Goal: Transaction & Acquisition: Book appointment/travel/reservation

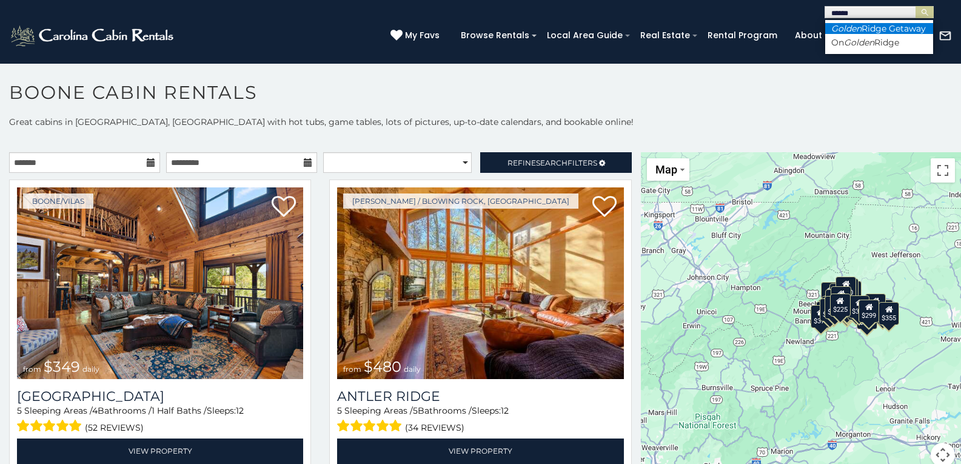
type input "******"
click at [860, 27] on em "Golden" at bounding box center [846, 28] width 30 height 11
drag, startPoint x: 832, startPoint y: 14, endPoint x: 904, endPoint y: 13, distance: 72.7
click at [904, 13] on input "text" at bounding box center [878, 14] width 106 height 12
click at [859, 48] on em "Golden" at bounding box center [859, 42] width 30 height 11
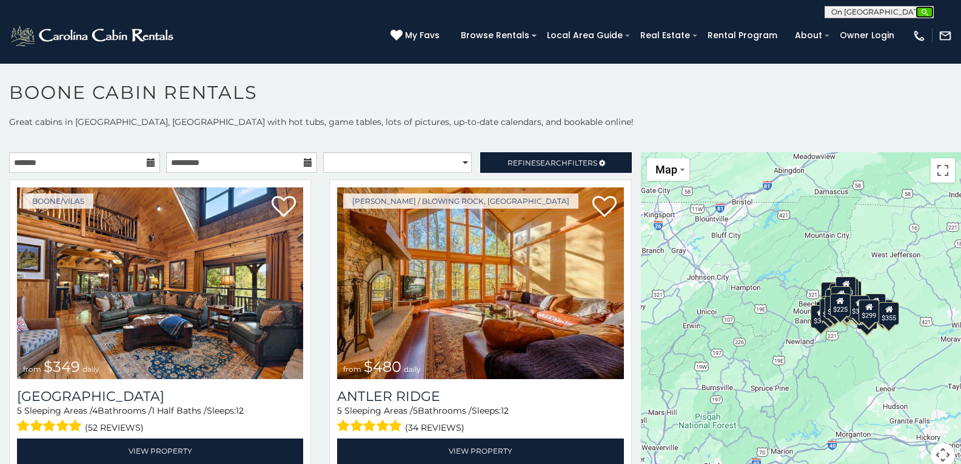
click at [923, 10] on img "submit" at bounding box center [924, 12] width 9 height 9
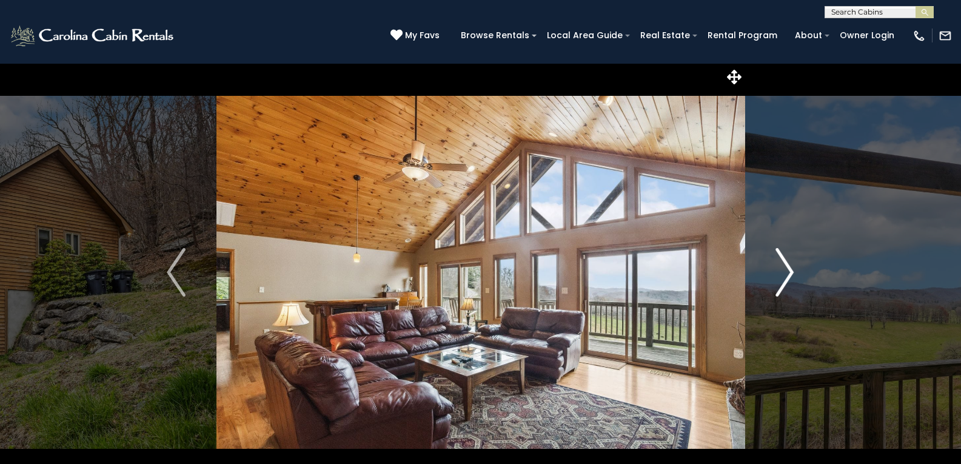
click at [790, 269] on img "Next" at bounding box center [784, 272] width 18 height 48
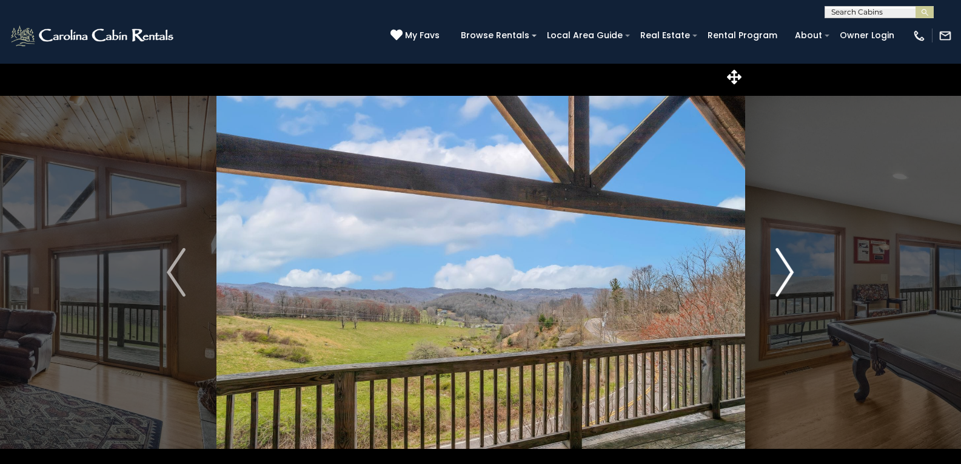
click at [790, 269] on img "Next" at bounding box center [784, 272] width 18 height 48
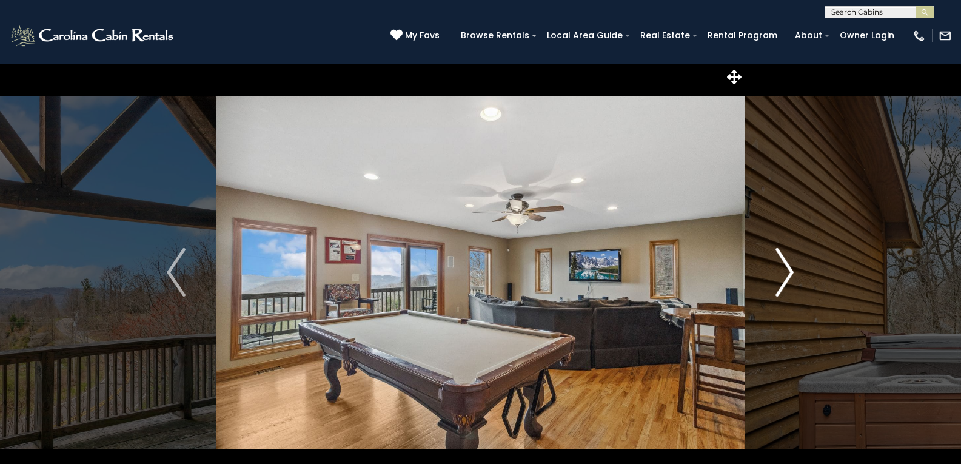
click at [790, 269] on img "Next" at bounding box center [784, 272] width 18 height 48
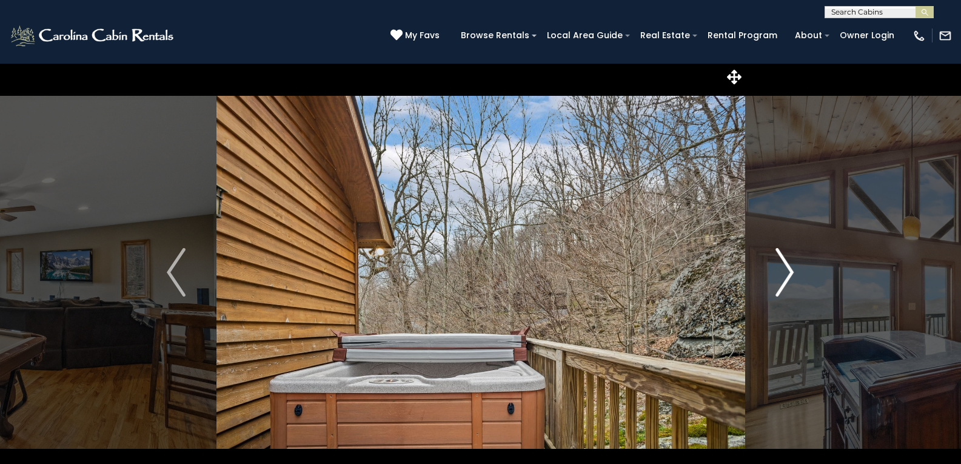
click at [790, 269] on img "Next" at bounding box center [784, 272] width 18 height 48
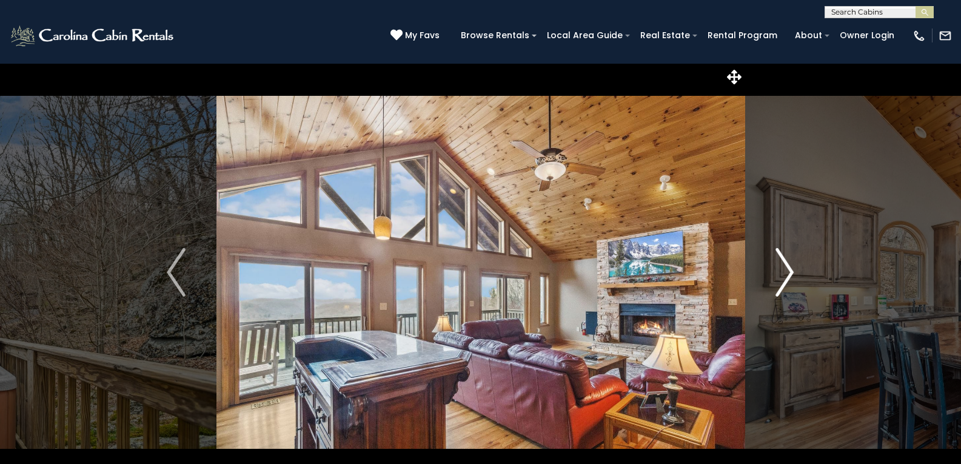
click at [790, 269] on img "Next" at bounding box center [784, 272] width 18 height 48
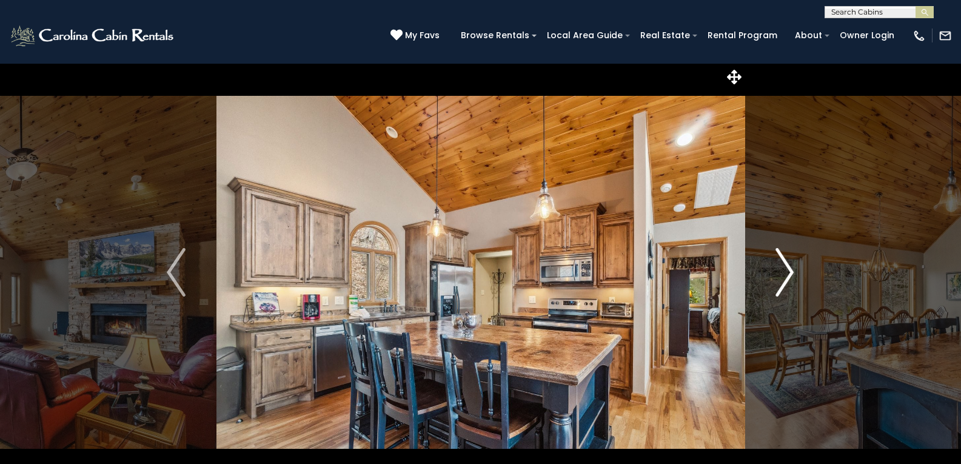
click at [790, 269] on img "Next" at bounding box center [784, 272] width 18 height 48
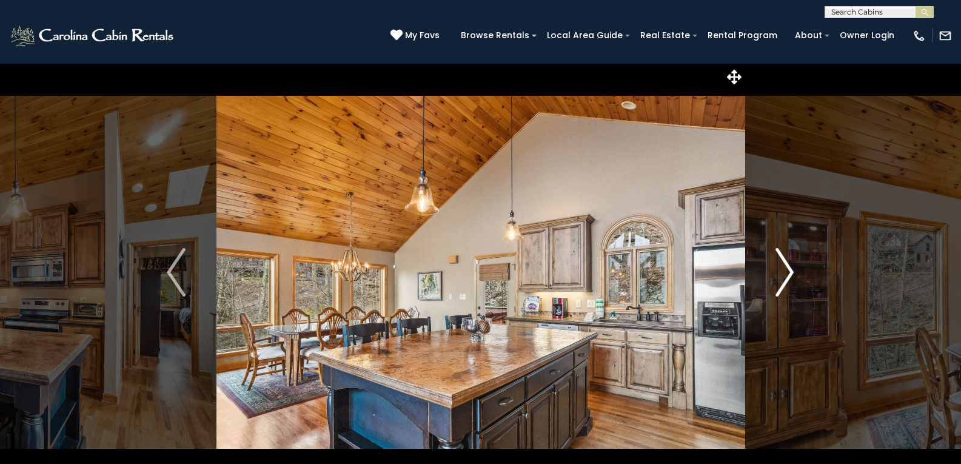
click at [790, 269] on img "Next" at bounding box center [784, 272] width 18 height 48
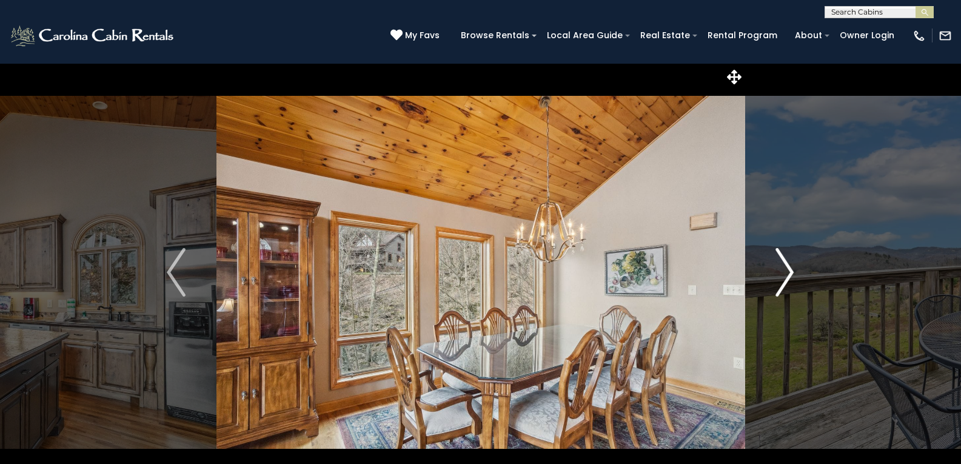
click at [790, 269] on img "Next" at bounding box center [784, 272] width 18 height 48
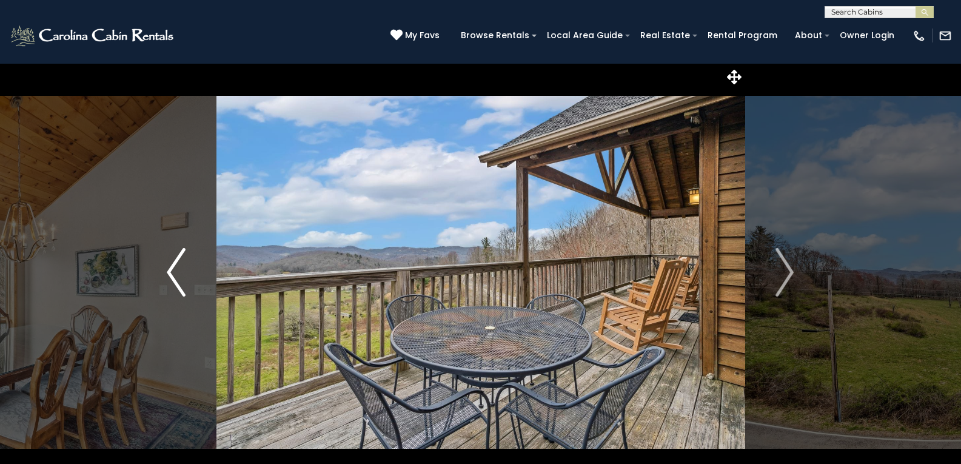
click at [169, 270] on img "Previous" at bounding box center [176, 272] width 18 height 48
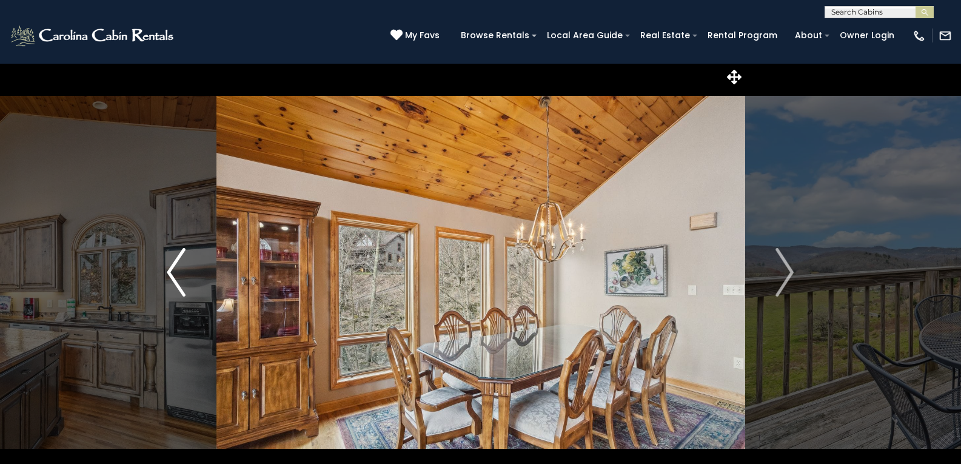
click at [170, 276] on img "Previous" at bounding box center [176, 272] width 18 height 48
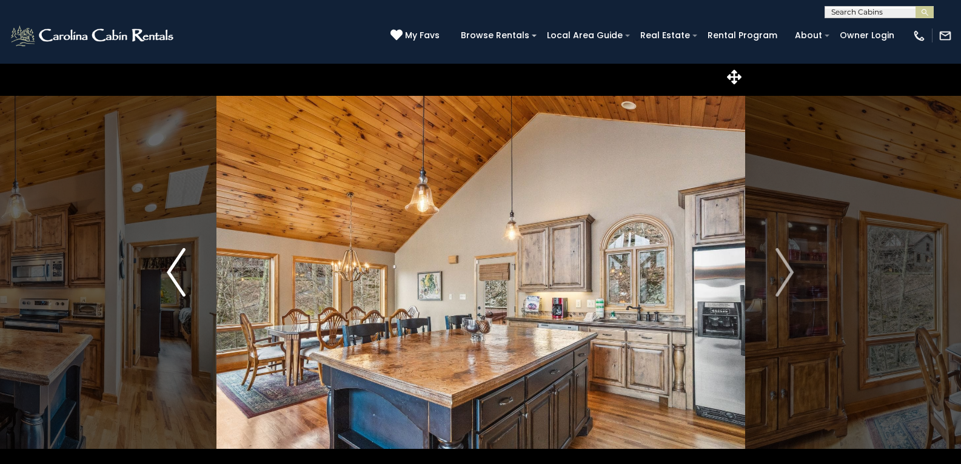
click at [170, 274] on img "Previous" at bounding box center [176, 272] width 18 height 48
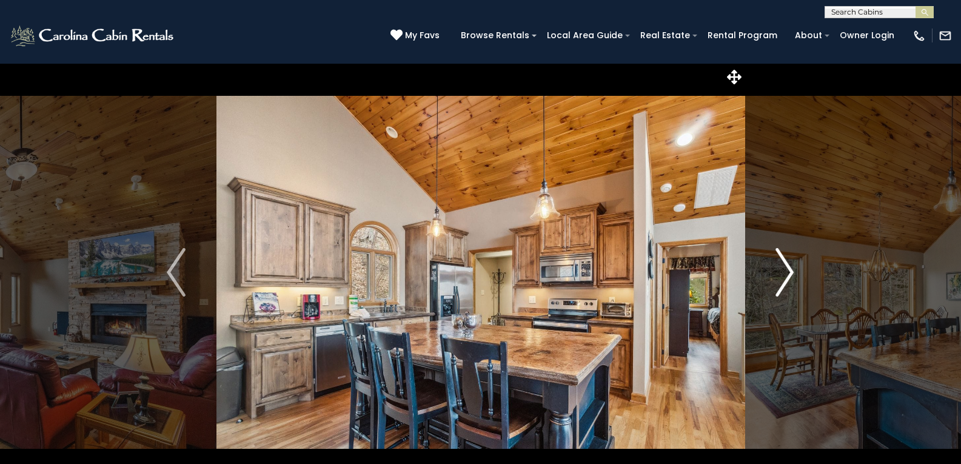
click at [788, 270] on img "Next" at bounding box center [784, 272] width 18 height 48
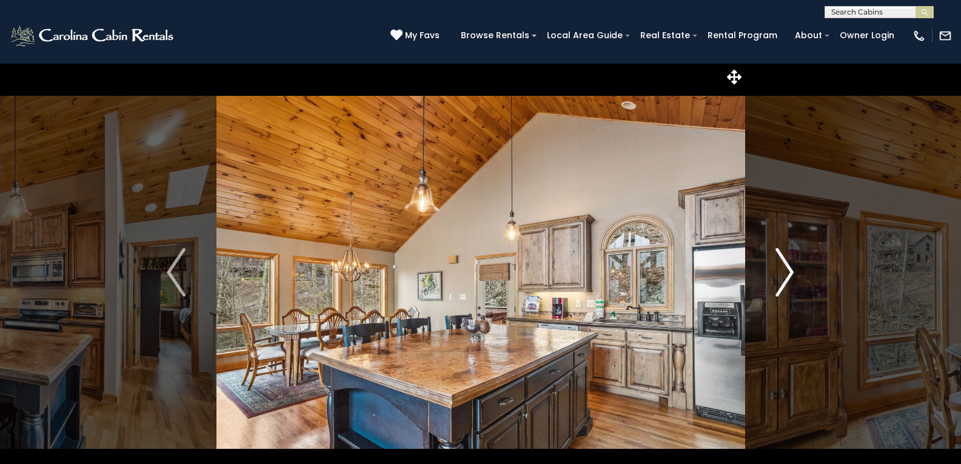
click at [788, 271] on img "Next" at bounding box center [784, 272] width 18 height 48
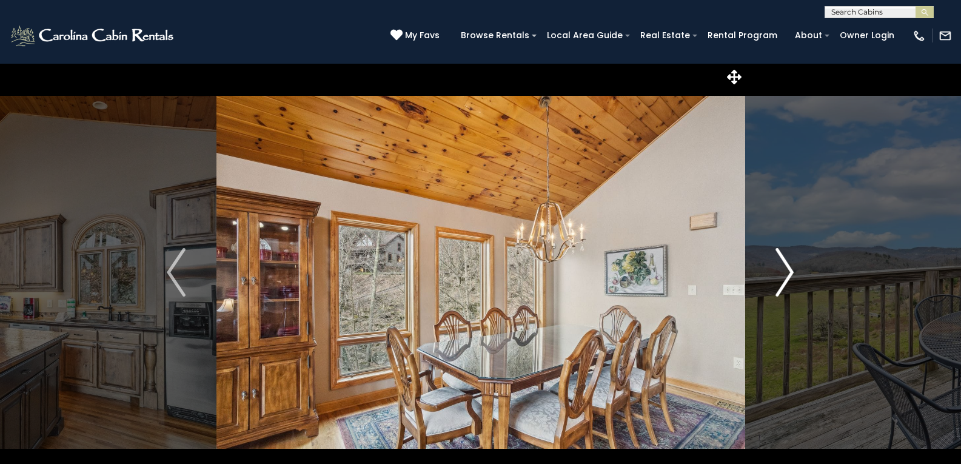
click at [788, 271] on img "Next" at bounding box center [784, 272] width 18 height 48
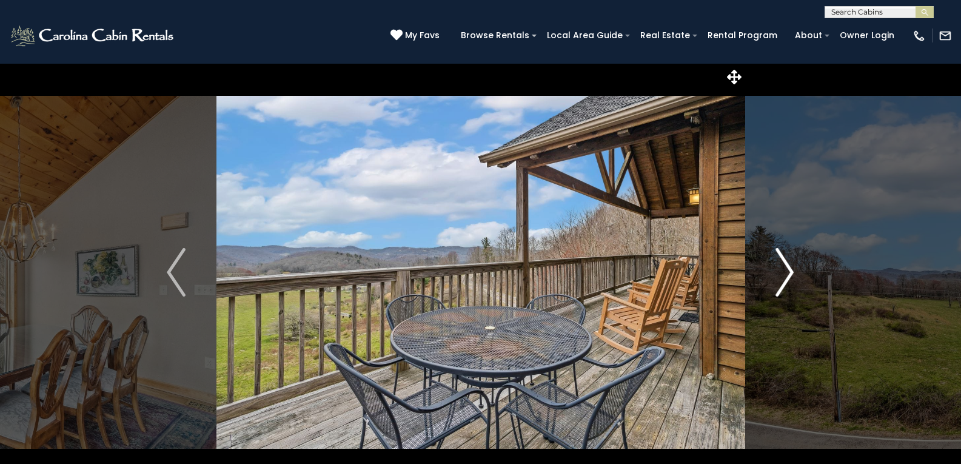
click at [788, 271] on img "Next" at bounding box center [784, 272] width 18 height 48
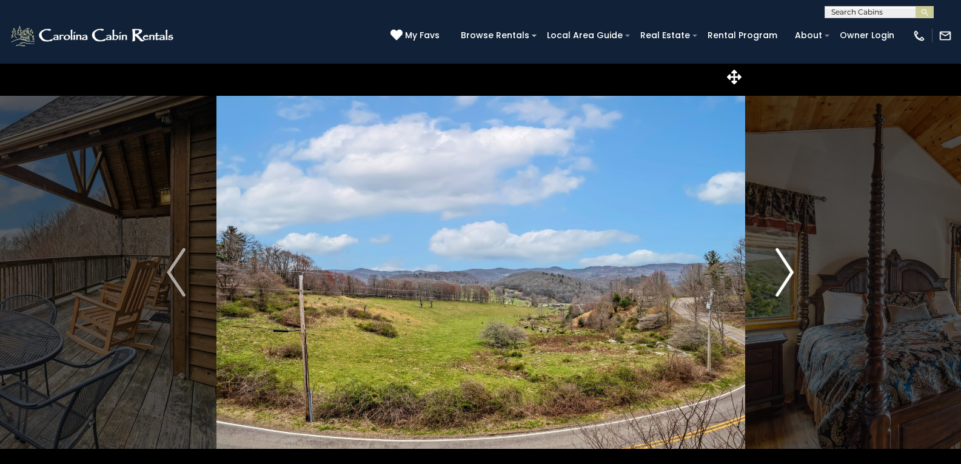
click at [788, 271] on img "Next" at bounding box center [784, 272] width 18 height 48
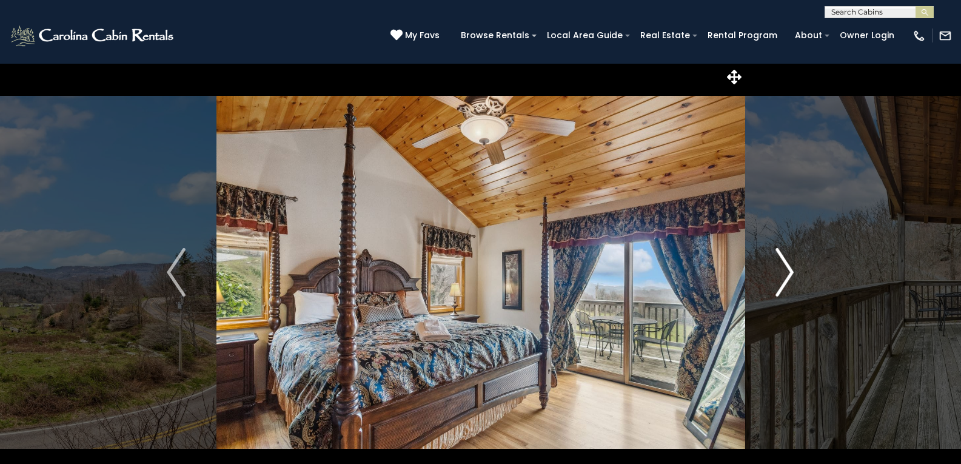
click at [789, 271] on img "Next" at bounding box center [784, 272] width 18 height 48
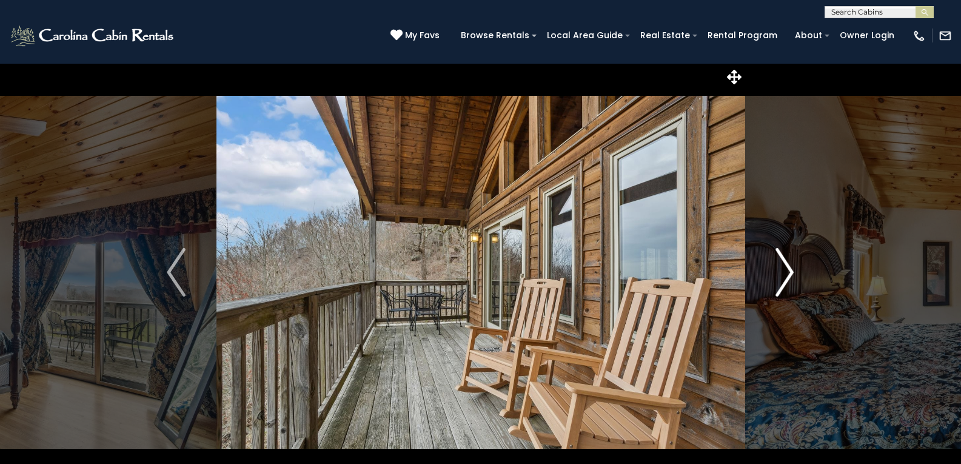
click at [789, 271] on img "Next" at bounding box center [784, 272] width 18 height 48
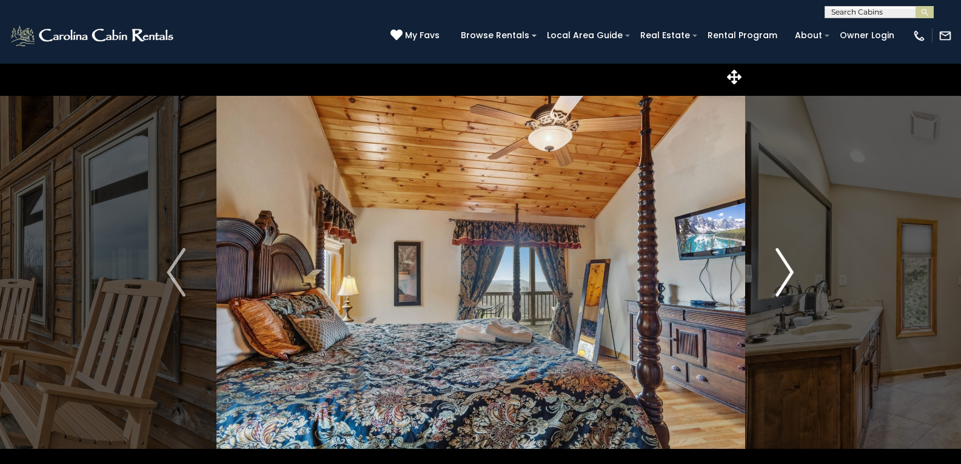
click at [789, 271] on img "Next" at bounding box center [784, 272] width 18 height 48
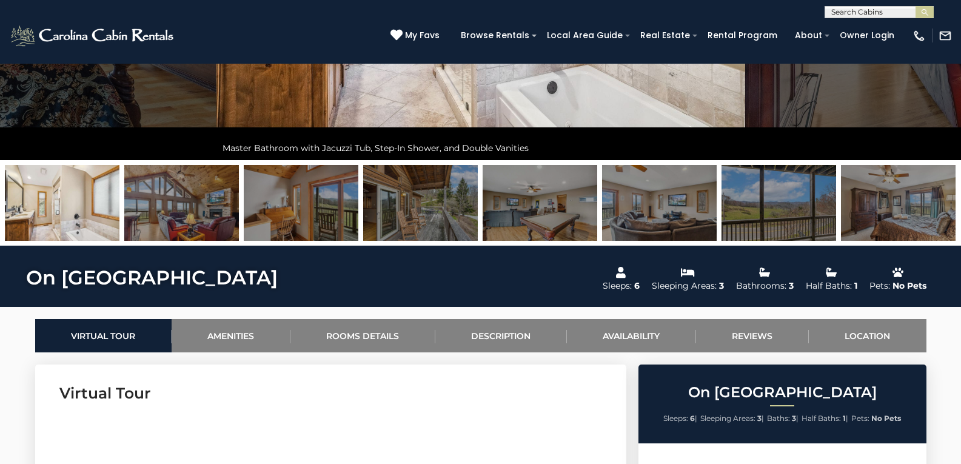
scroll to position [539, 0]
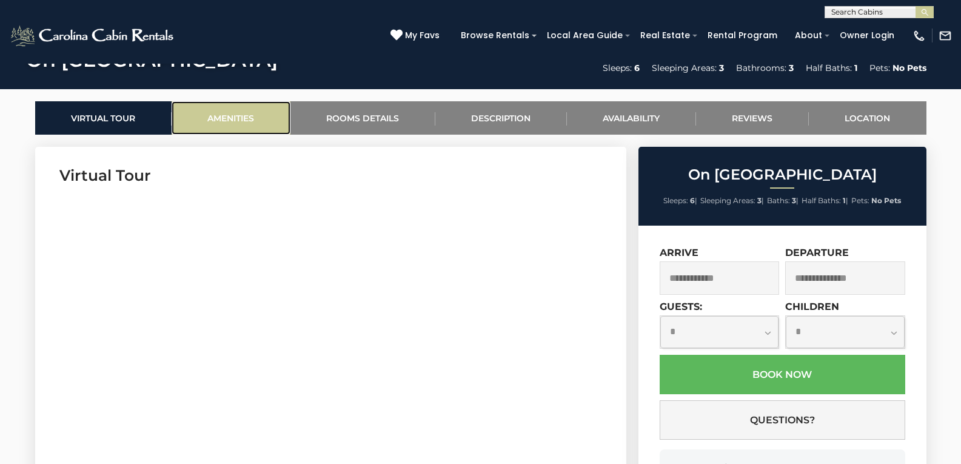
click at [223, 116] on link "Amenities" at bounding box center [231, 117] width 119 height 33
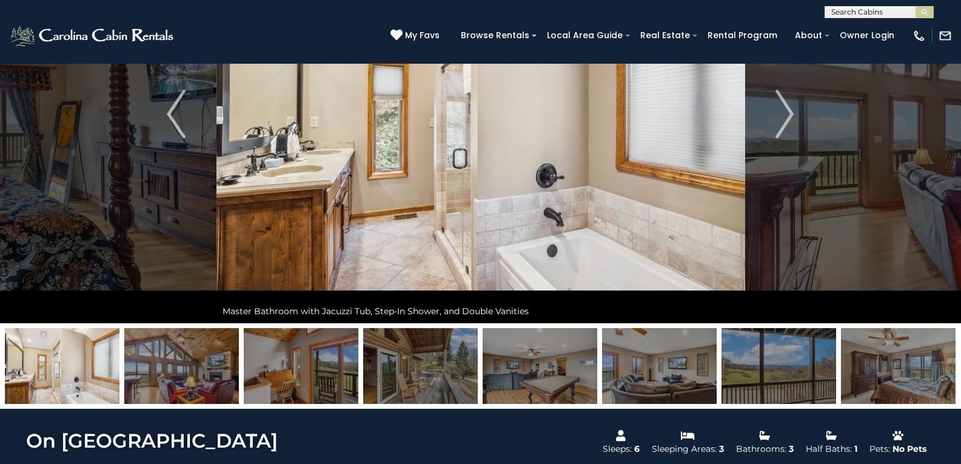
scroll to position [71, 0]
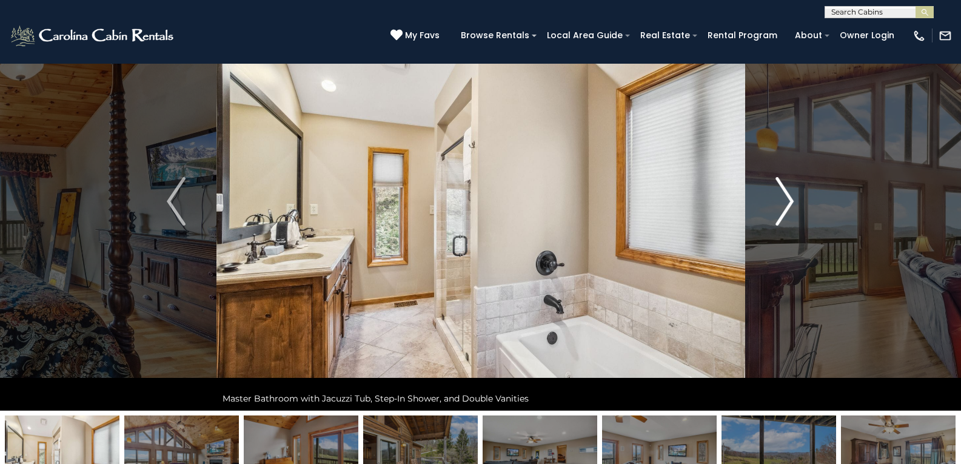
click at [789, 198] on img "Next" at bounding box center [784, 201] width 18 height 48
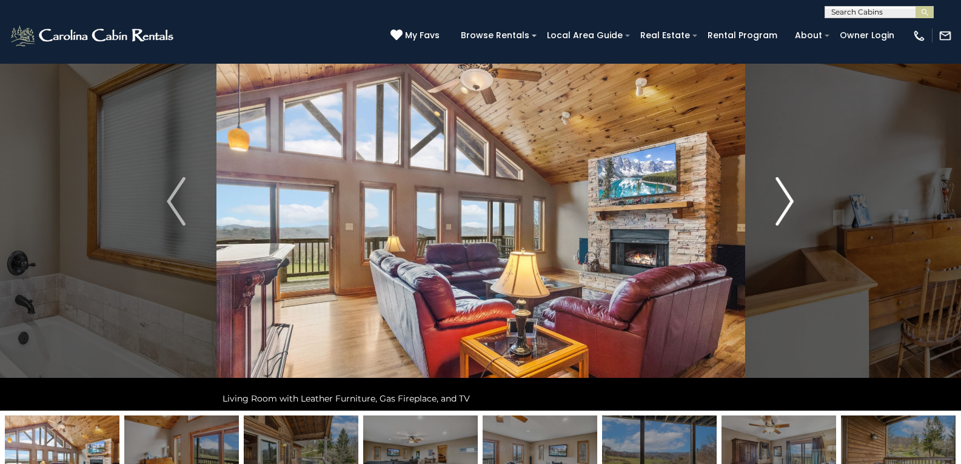
click at [789, 198] on img "Next" at bounding box center [784, 201] width 18 height 48
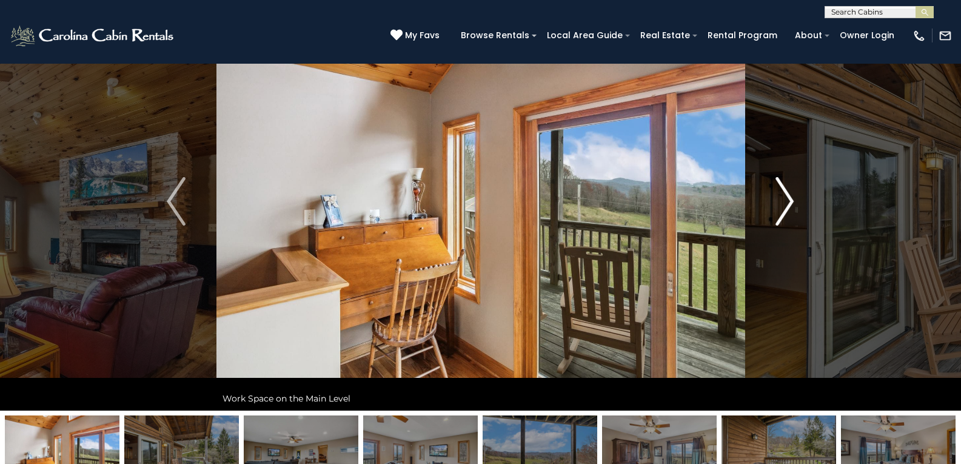
click at [789, 198] on img "Next" at bounding box center [784, 201] width 18 height 48
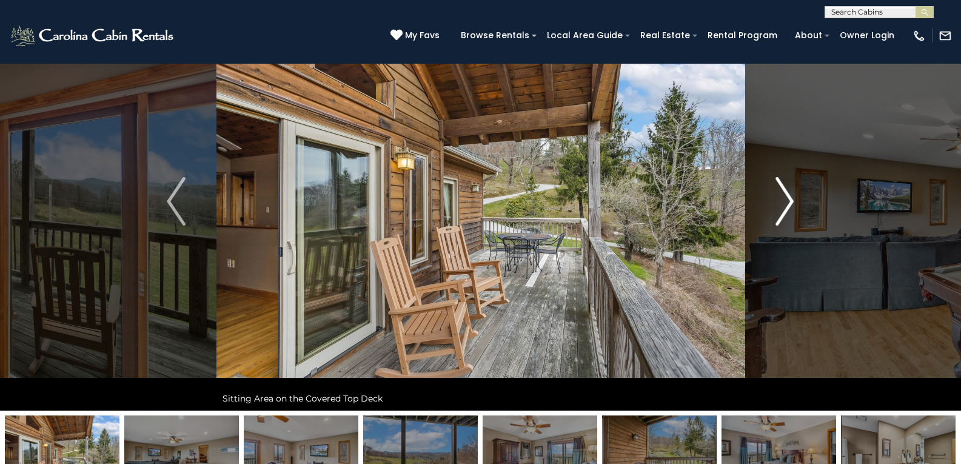
click at [789, 198] on img "Next" at bounding box center [784, 201] width 18 height 48
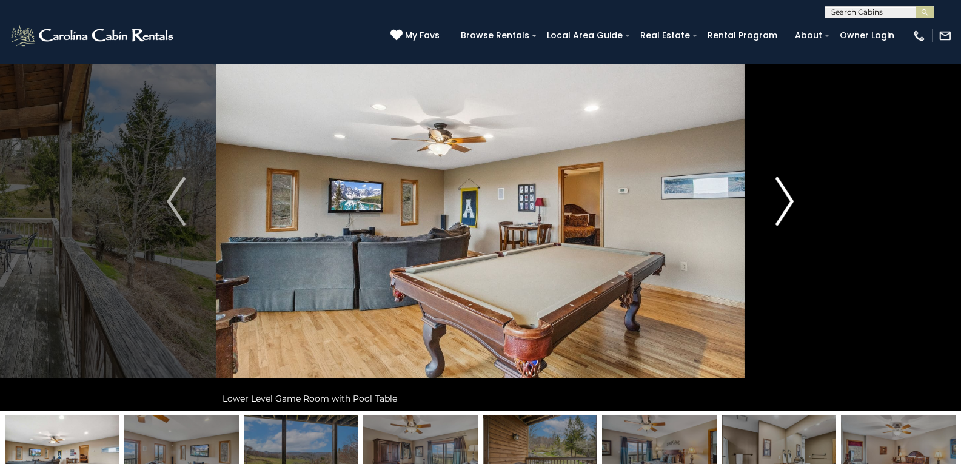
click at [789, 198] on img "Next" at bounding box center [784, 201] width 18 height 48
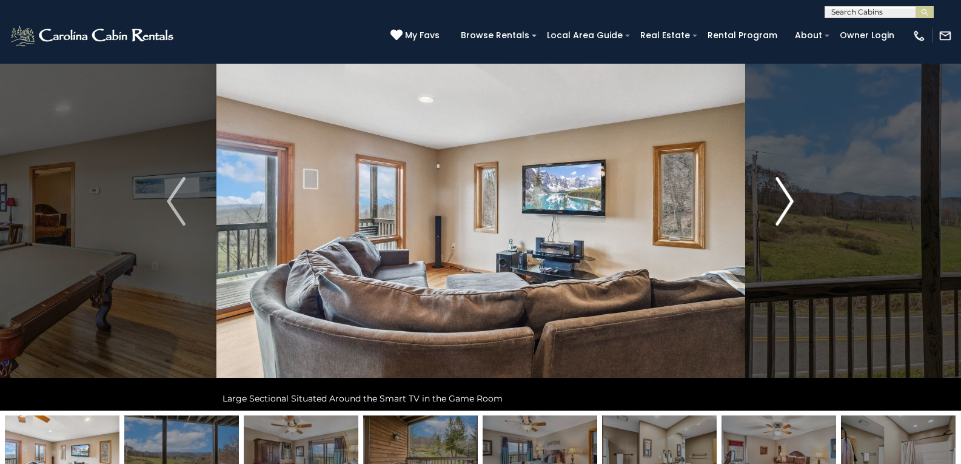
click at [789, 198] on img "Next" at bounding box center [784, 201] width 18 height 48
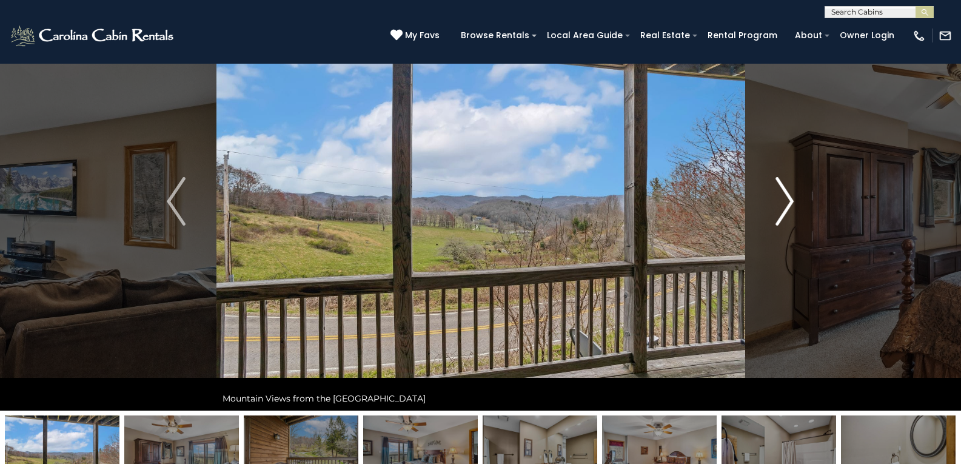
click at [789, 198] on img "Next" at bounding box center [784, 201] width 18 height 48
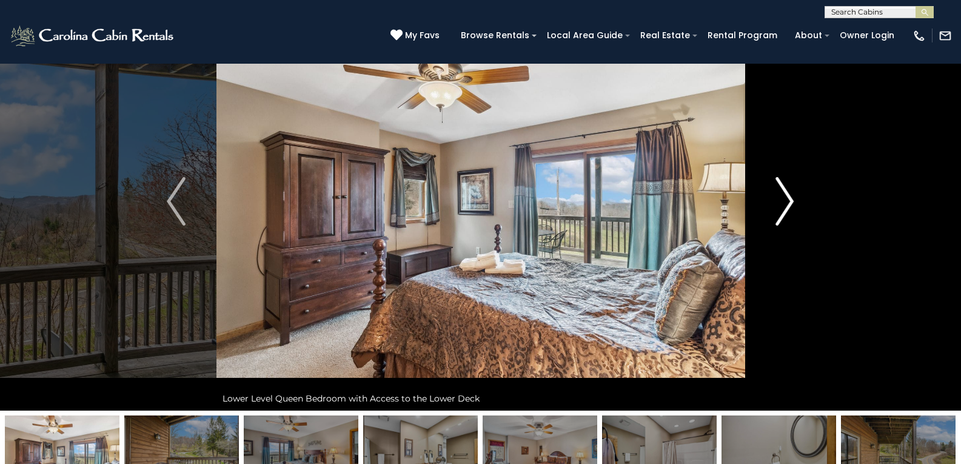
click at [789, 198] on img "Next" at bounding box center [784, 201] width 18 height 48
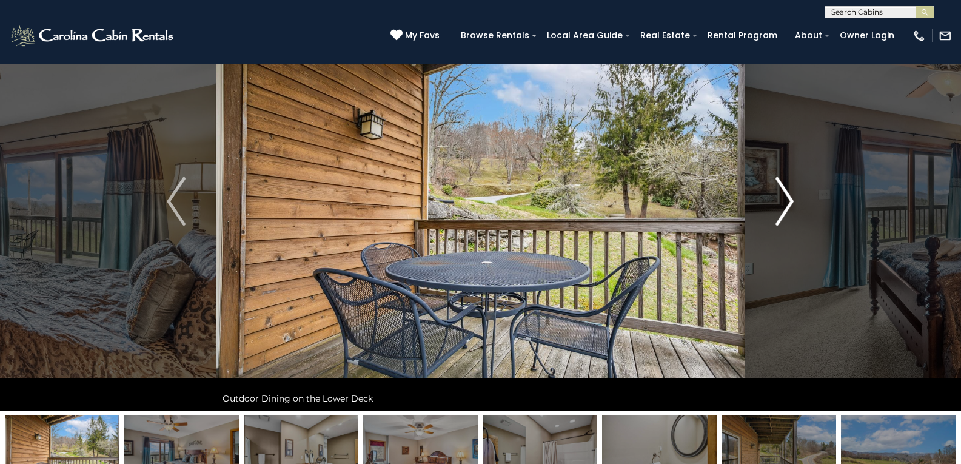
click at [789, 198] on img "Next" at bounding box center [784, 201] width 18 height 48
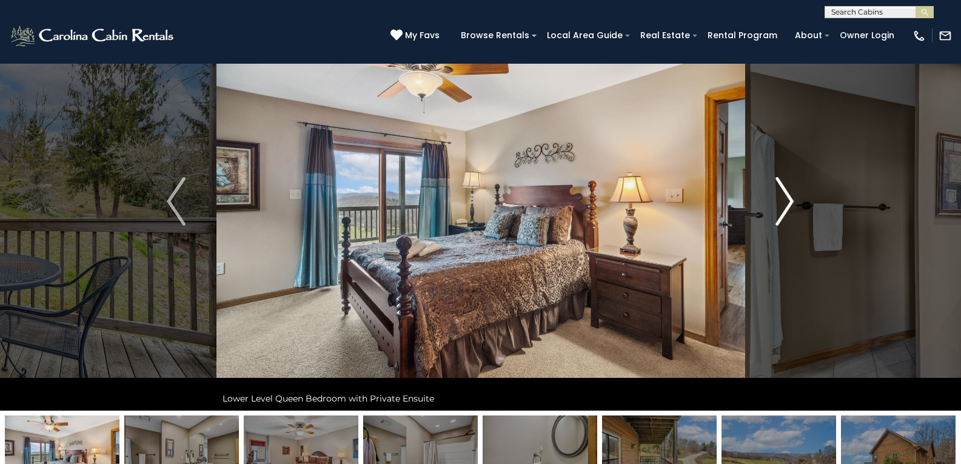
click at [789, 198] on img "Next" at bounding box center [784, 201] width 18 height 48
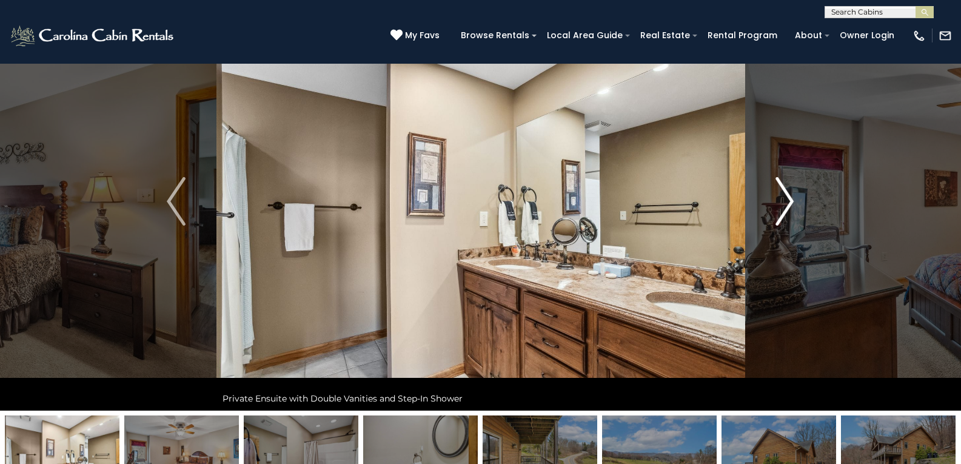
click at [789, 198] on img "Next" at bounding box center [784, 201] width 18 height 48
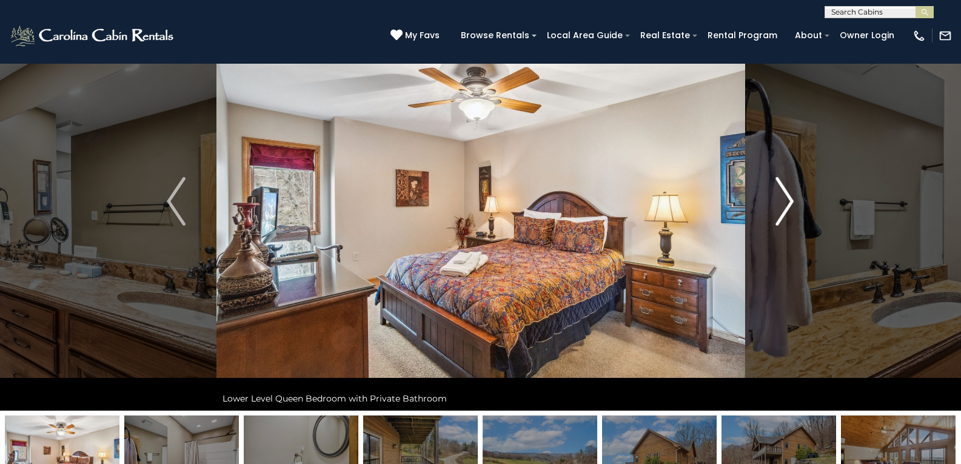
click at [789, 198] on img "Next" at bounding box center [784, 201] width 18 height 48
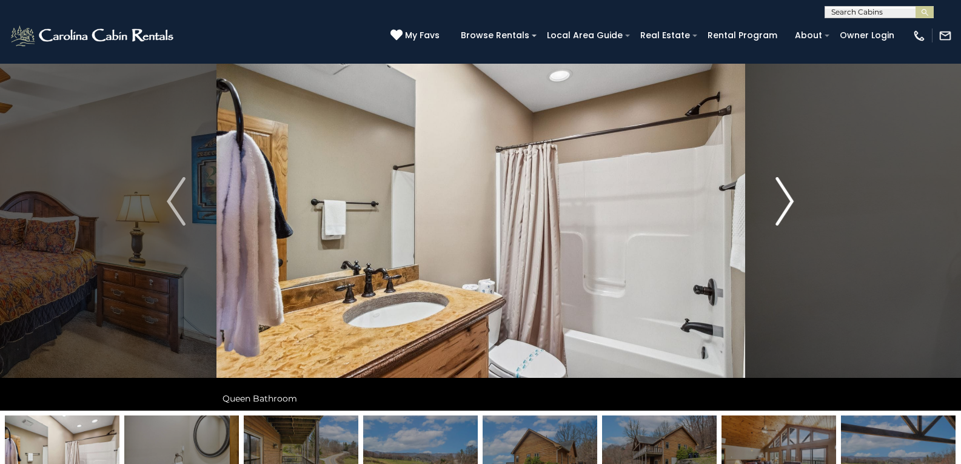
click at [789, 198] on img "Next" at bounding box center [784, 201] width 18 height 48
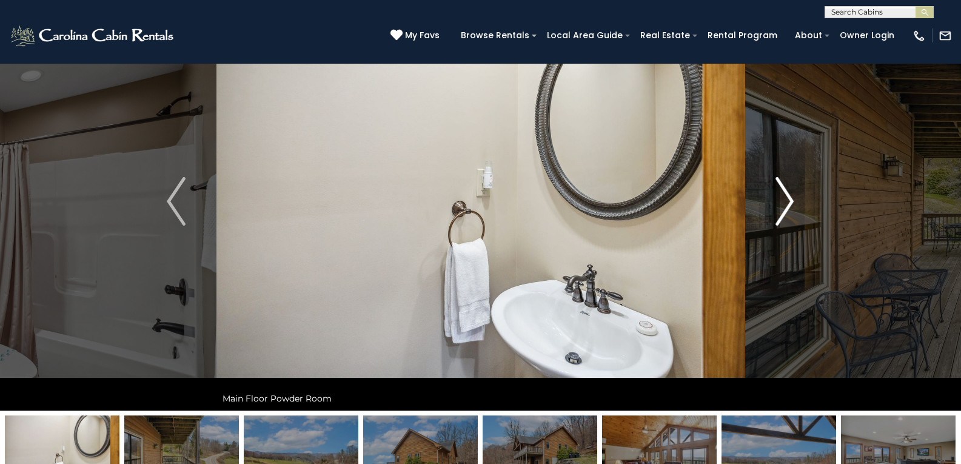
click at [789, 198] on img "Next" at bounding box center [784, 201] width 18 height 48
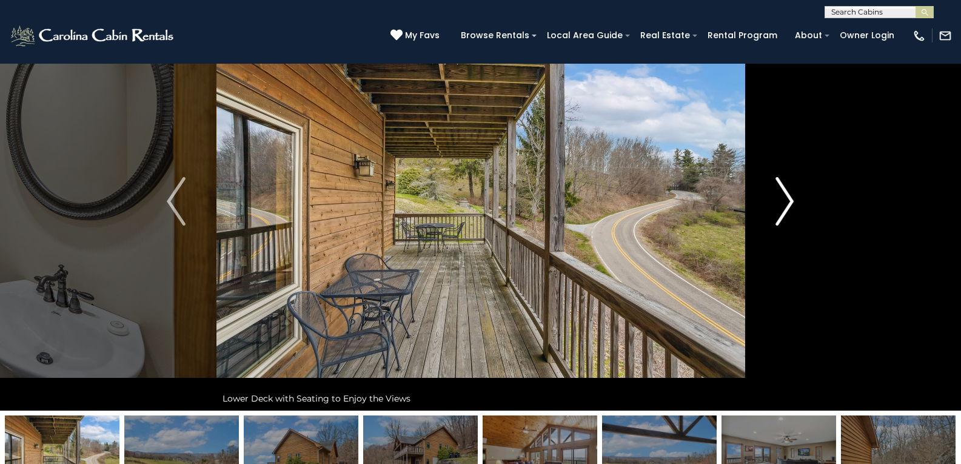
click at [789, 198] on img "Next" at bounding box center [784, 201] width 18 height 48
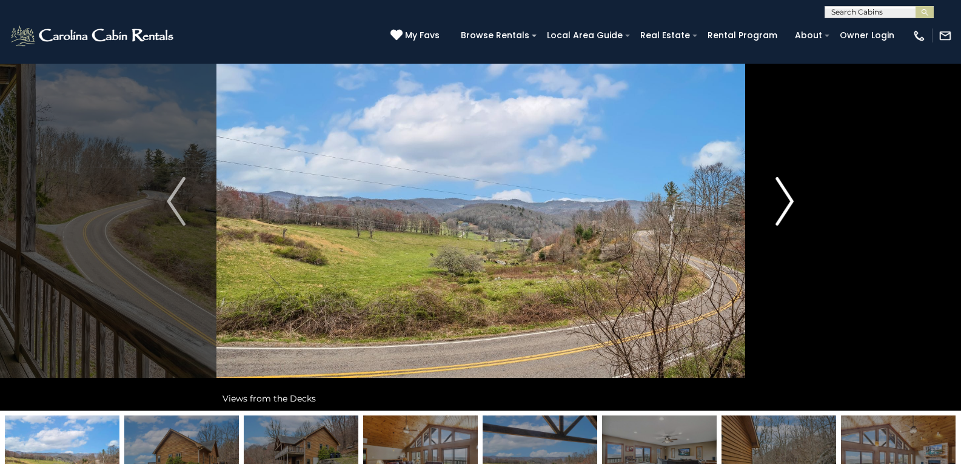
click at [789, 198] on img "Next" at bounding box center [784, 201] width 18 height 48
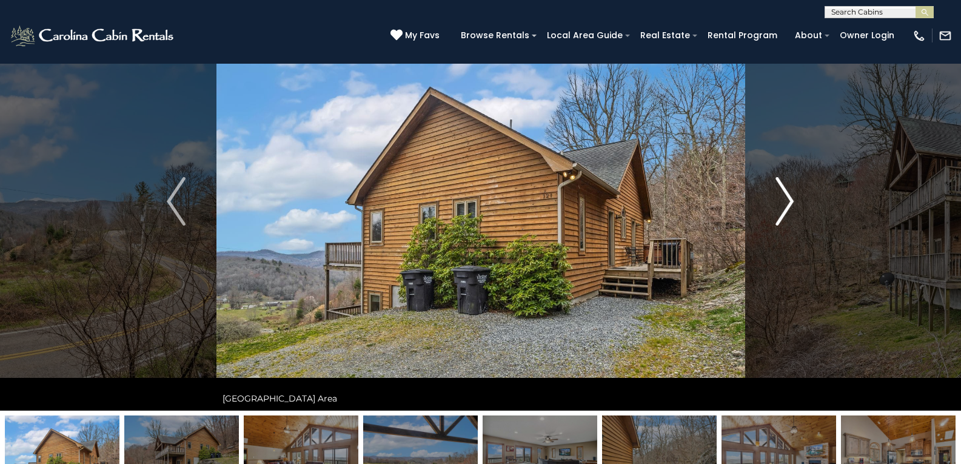
click at [789, 198] on img "Next" at bounding box center [784, 201] width 18 height 48
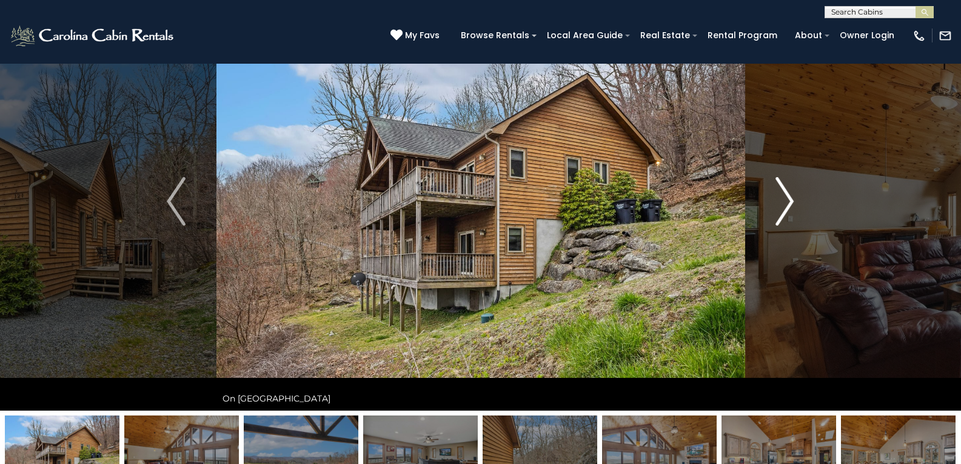
click at [789, 198] on img "Next" at bounding box center [784, 201] width 18 height 48
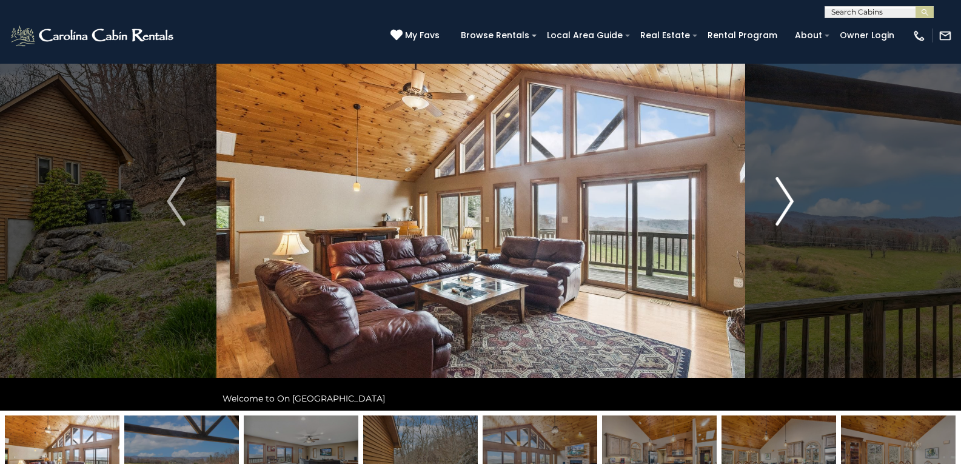
click at [789, 198] on img "Next" at bounding box center [784, 201] width 18 height 48
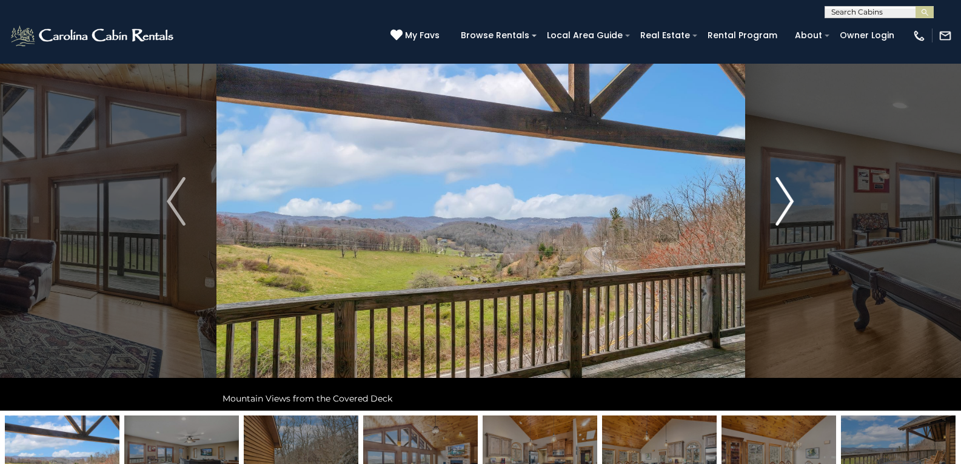
click at [789, 198] on img "Next" at bounding box center [784, 201] width 18 height 48
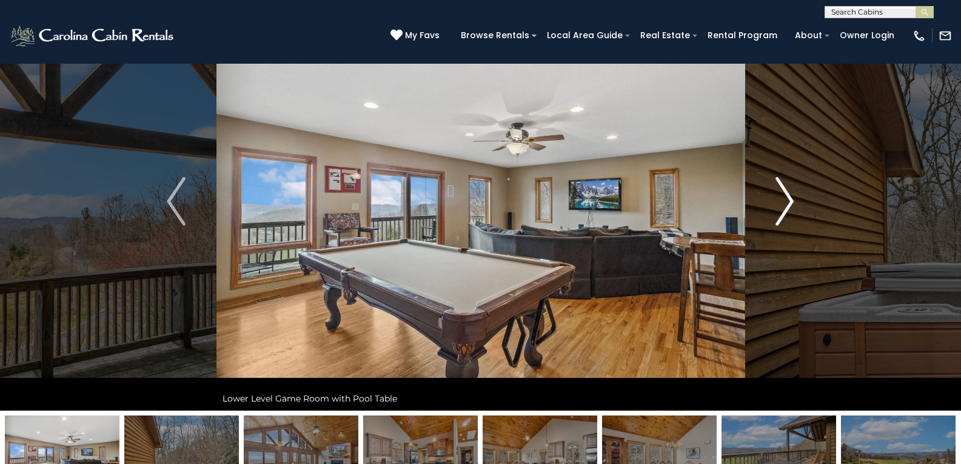
click at [789, 198] on img "Next" at bounding box center [784, 201] width 18 height 48
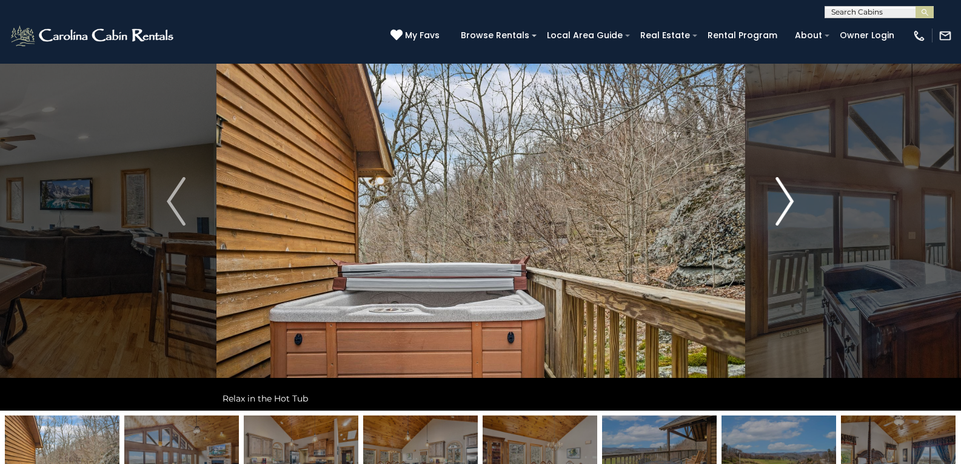
click at [789, 198] on img "Next" at bounding box center [784, 201] width 18 height 48
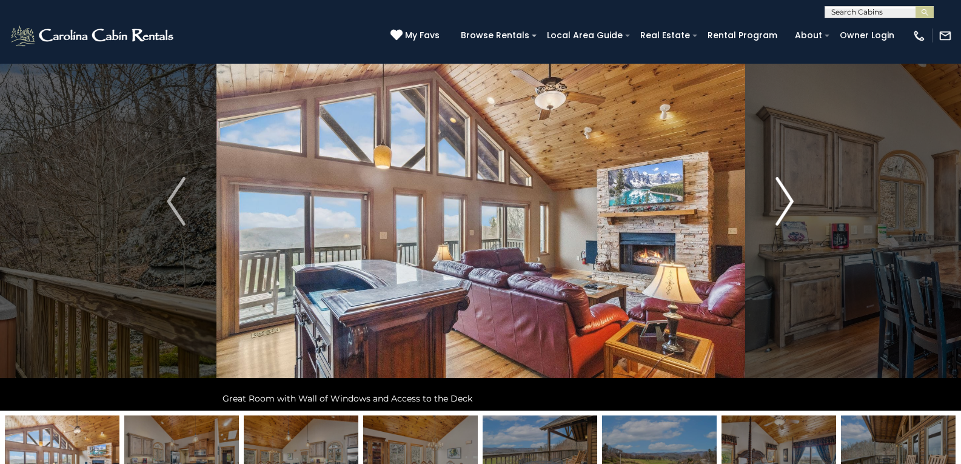
click at [789, 198] on img "Next" at bounding box center [784, 201] width 18 height 48
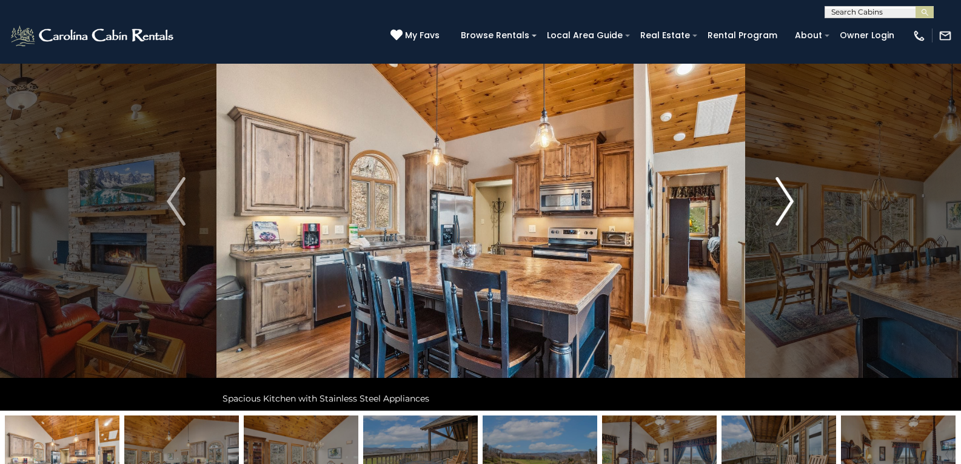
click at [789, 198] on img "Next" at bounding box center [784, 201] width 18 height 48
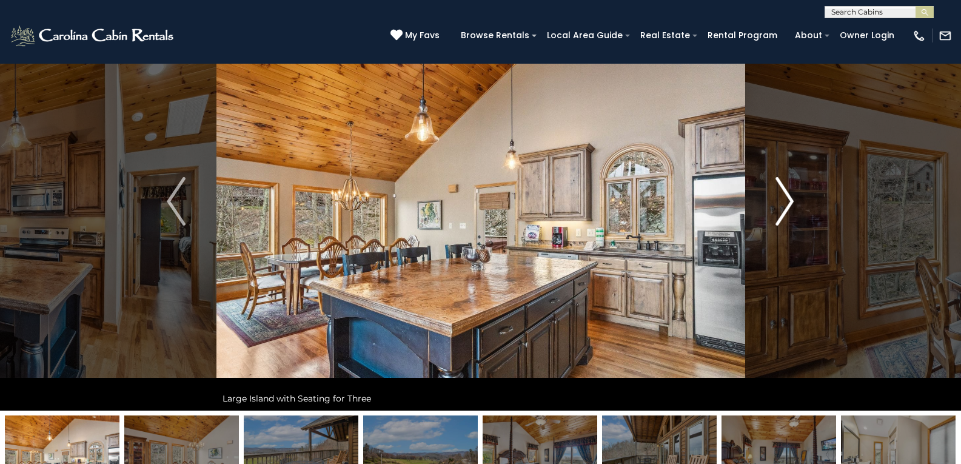
click at [789, 198] on img "Next" at bounding box center [784, 201] width 18 height 48
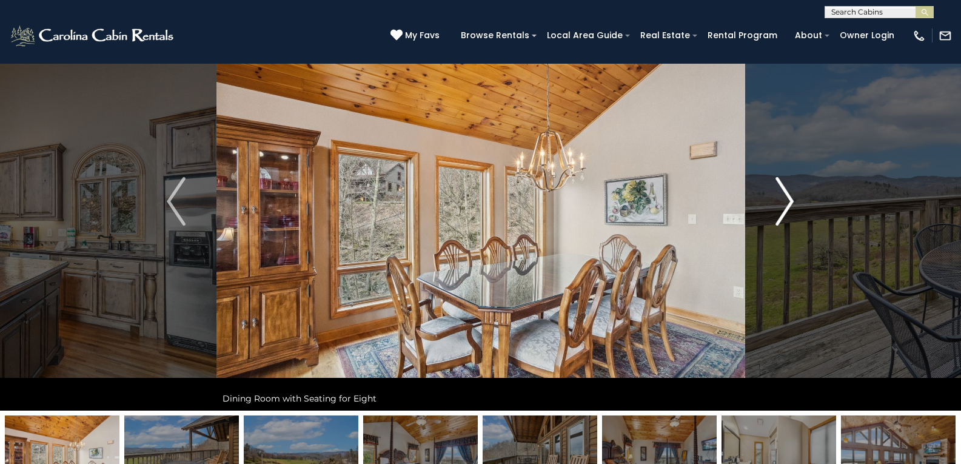
click at [789, 198] on img "Next" at bounding box center [784, 201] width 18 height 48
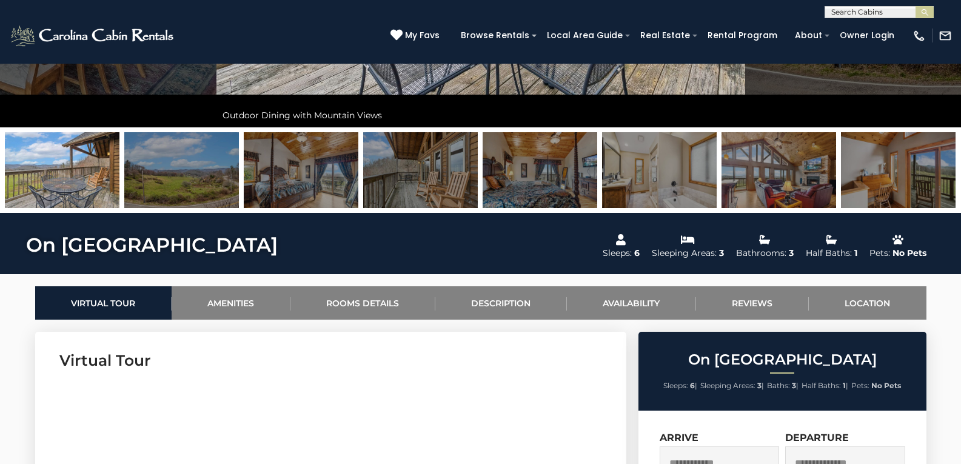
scroll to position [93, 0]
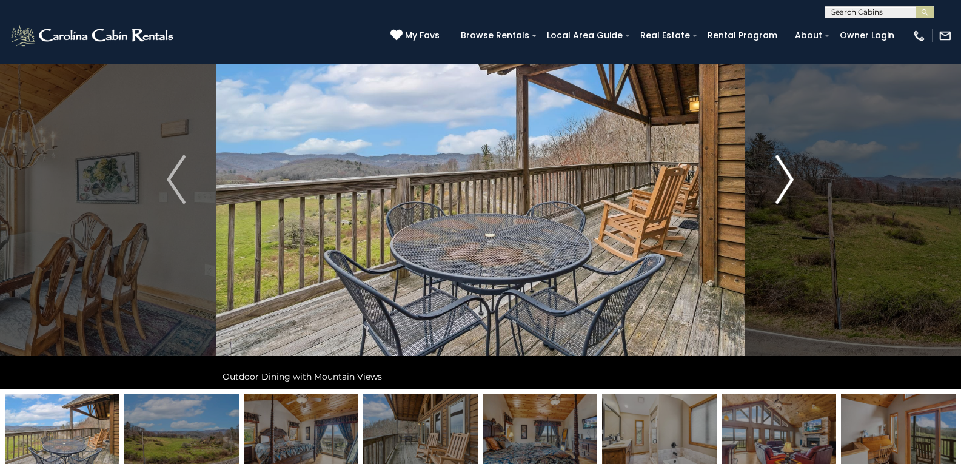
click at [786, 185] on img "Next" at bounding box center [784, 179] width 18 height 48
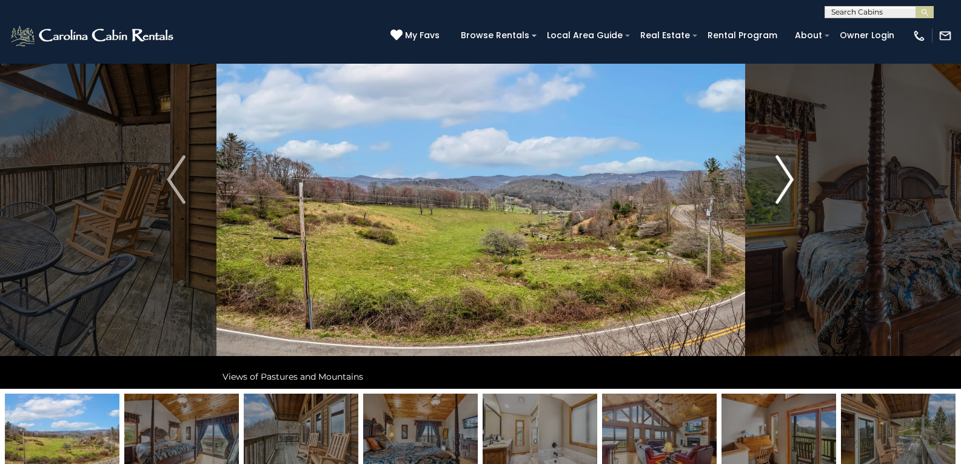
click at [786, 185] on img "Next" at bounding box center [784, 179] width 18 height 48
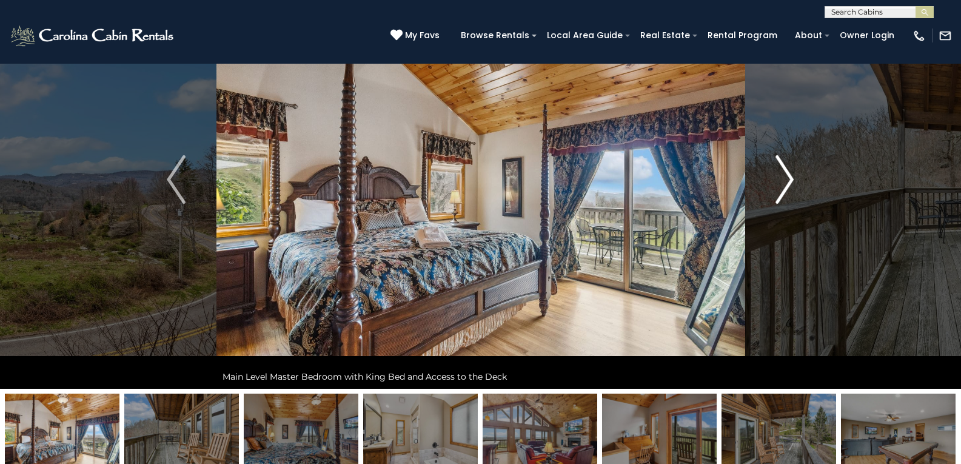
click at [786, 185] on img "Next" at bounding box center [784, 179] width 18 height 48
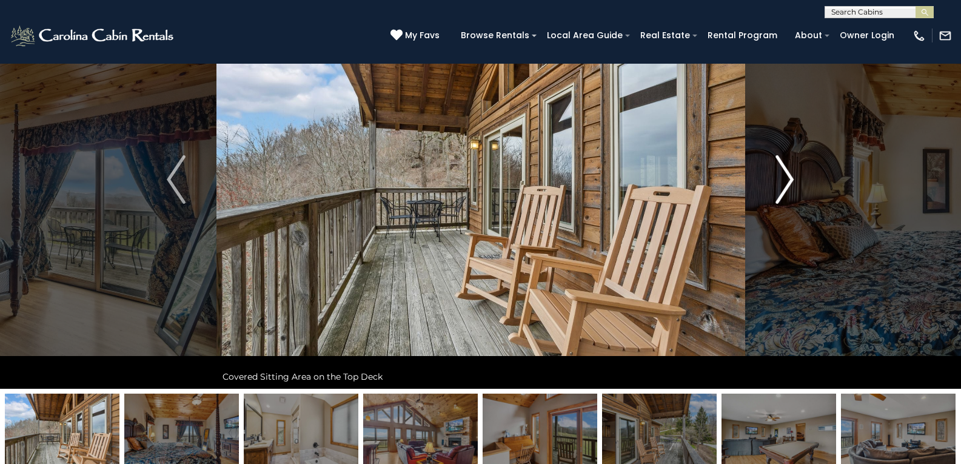
click at [786, 185] on img "Next" at bounding box center [784, 179] width 18 height 48
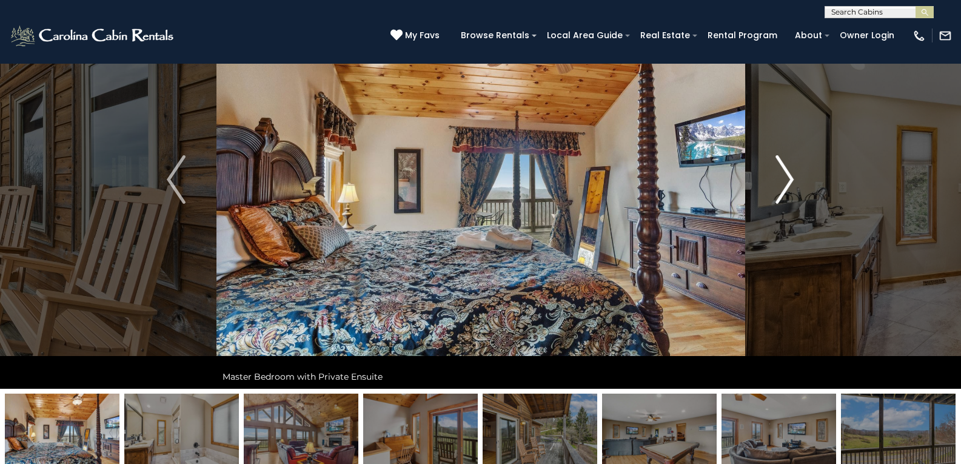
click at [786, 185] on img "Next" at bounding box center [784, 179] width 18 height 48
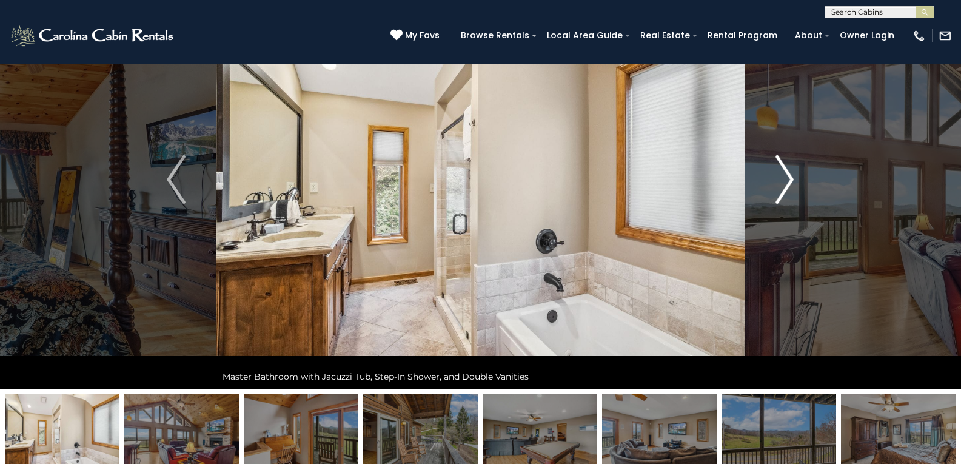
click at [786, 185] on img "Next" at bounding box center [784, 179] width 18 height 48
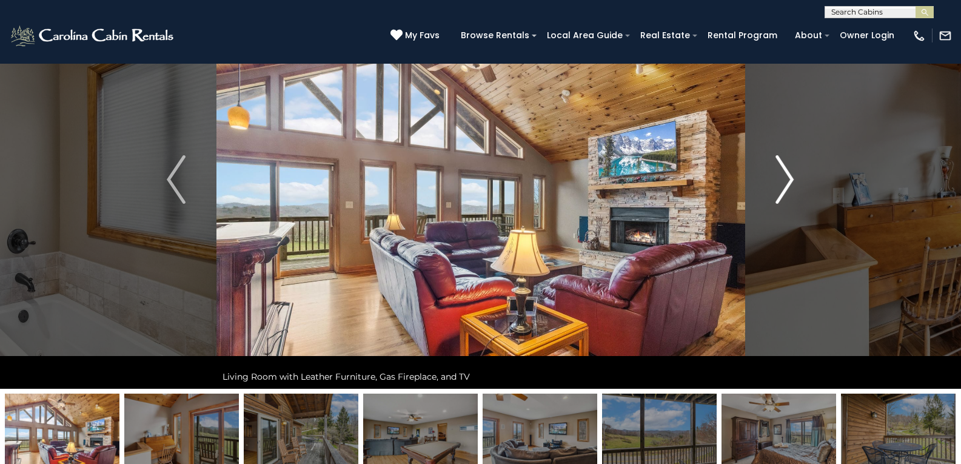
click at [786, 185] on img "Next" at bounding box center [784, 179] width 18 height 48
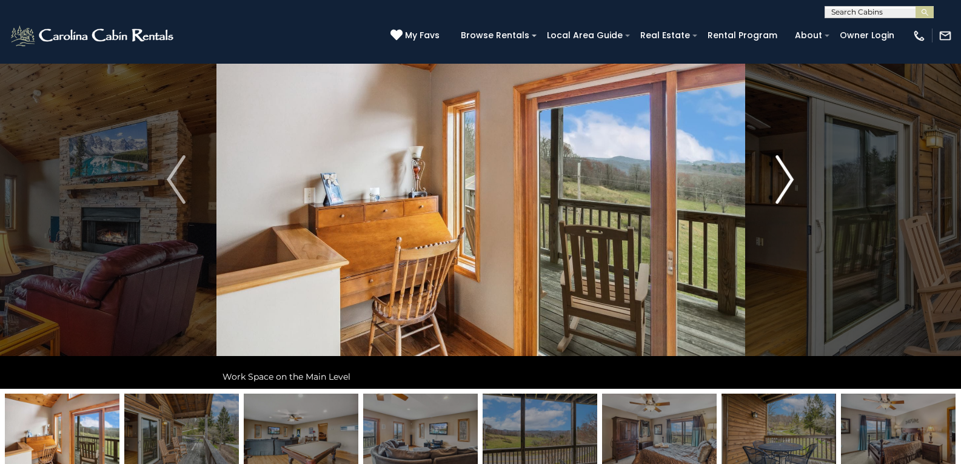
click at [786, 185] on img "Next" at bounding box center [784, 179] width 18 height 48
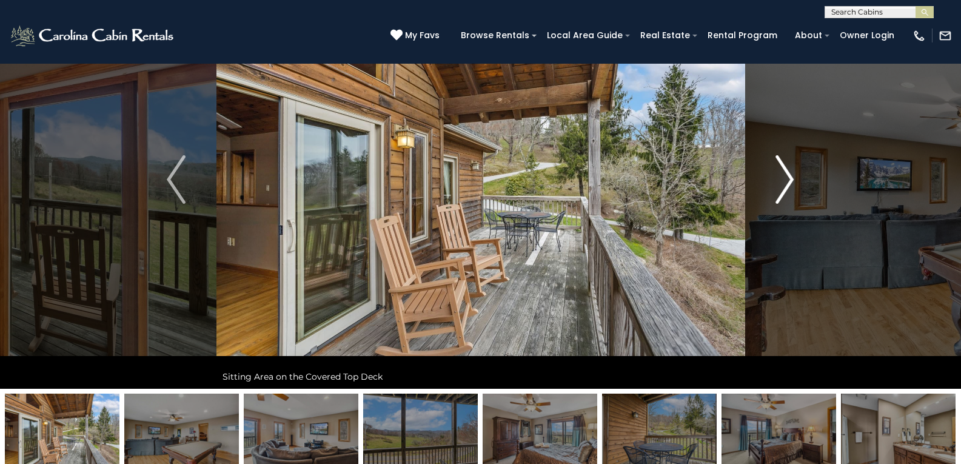
click at [786, 185] on img "Next" at bounding box center [784, 179] width 18 height 48
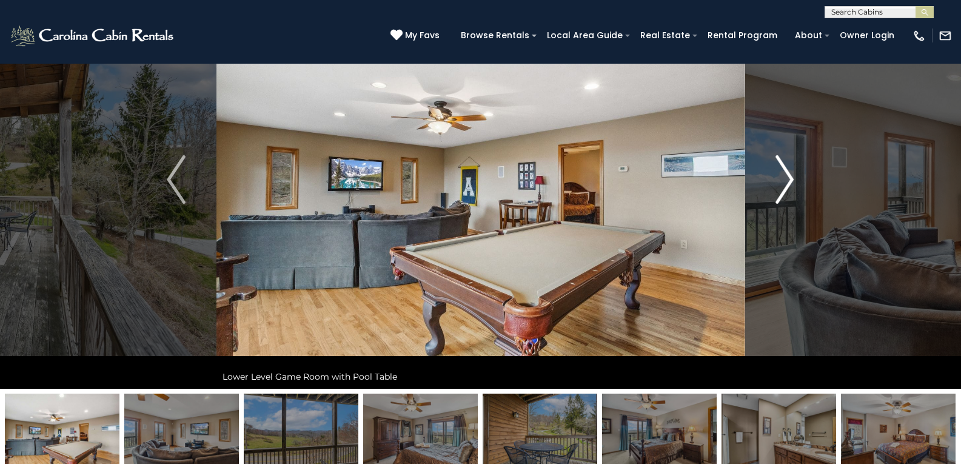
click at [786, 185] on img "Next" at bounding box center [784, 179] width 18 height 48
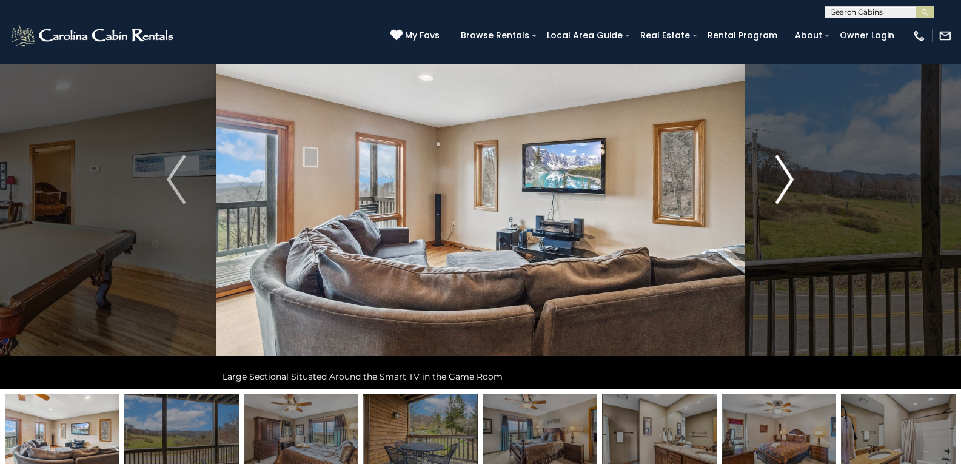
click at [786, 185] on img "Next" at bounding box center [784, 179] width 18 height 48
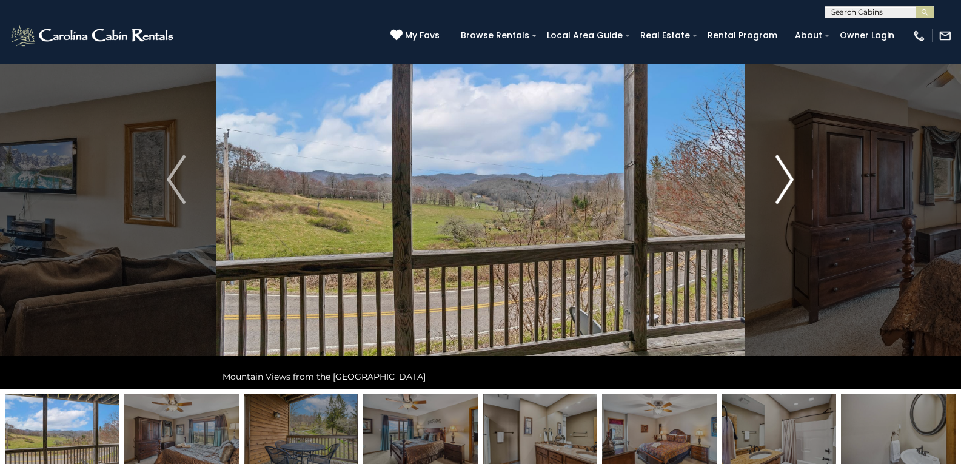
click at [786, 185] on img "Next" at bounding box center [784, 179] width 18 height 48
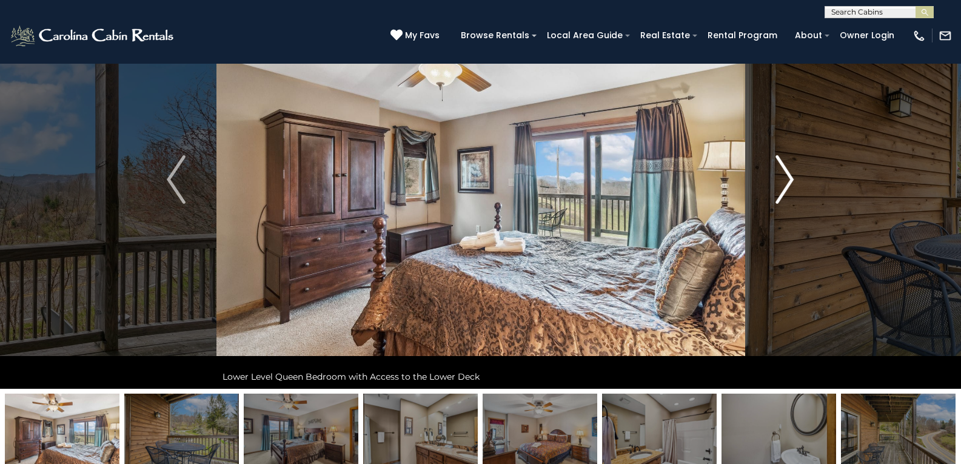
click at [786, 185] on img "Next" at bounding box center [784, 179] width 18 height 48
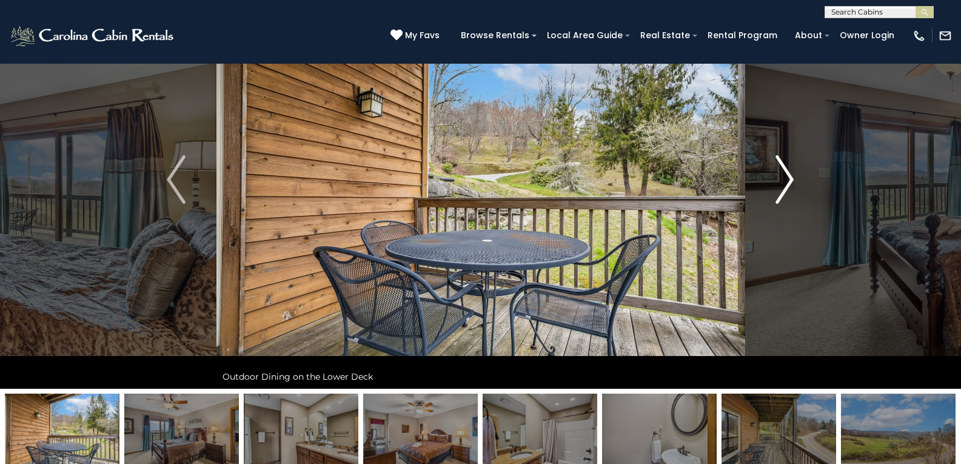
click at [786, 185] on img "Next" at bounding box center [784, 179] width 18 height 48
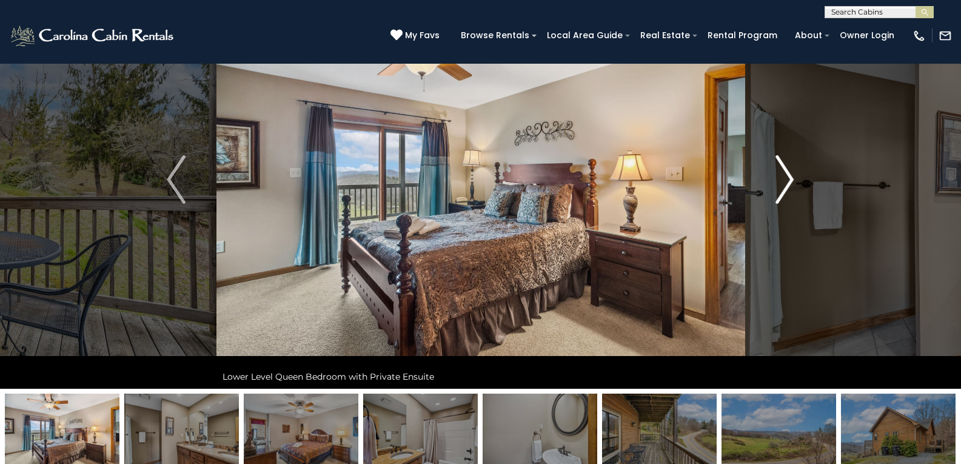
click at [786, 185] on img "Next" at bounding box center [784, 179] width 18 height 48
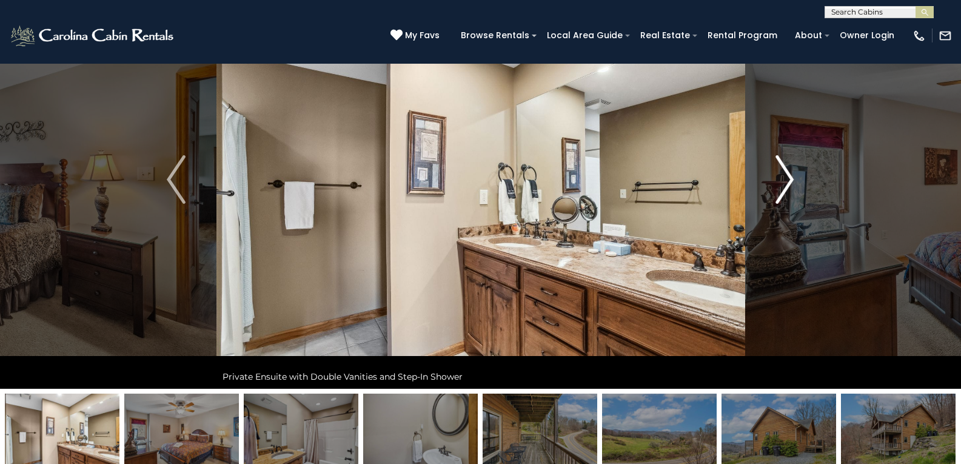
click at [786, 185] on img "Next" at bounding box center [784, 179] width 18 height 48
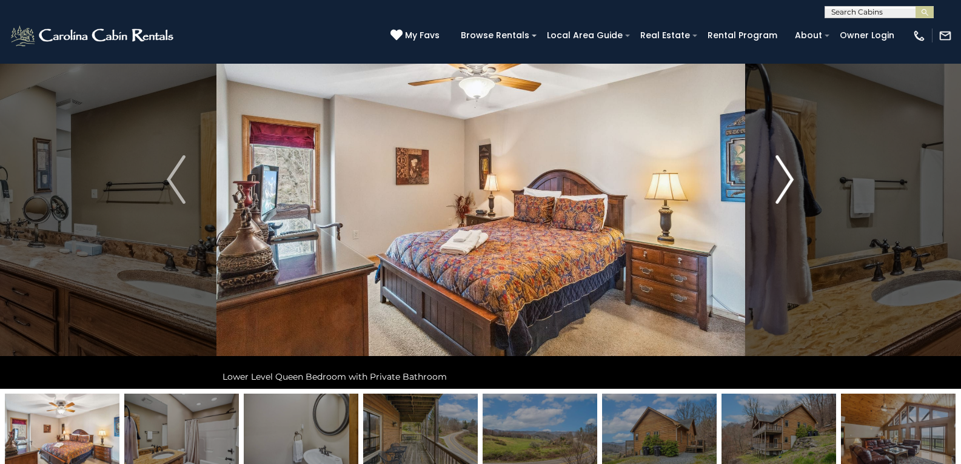
click at [786, 185] on img "Next" at bounding box center [784, 179] width 18 height 48
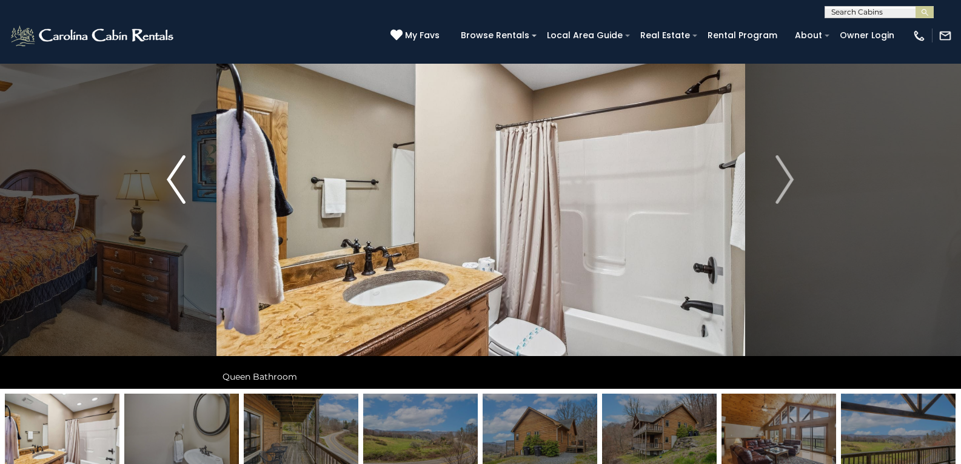
click at [173, 186] on img "Previous" at bounding box center [176, 179] width 18 height 48
